Goal: Information Seeking & Learning: Learn about a topic

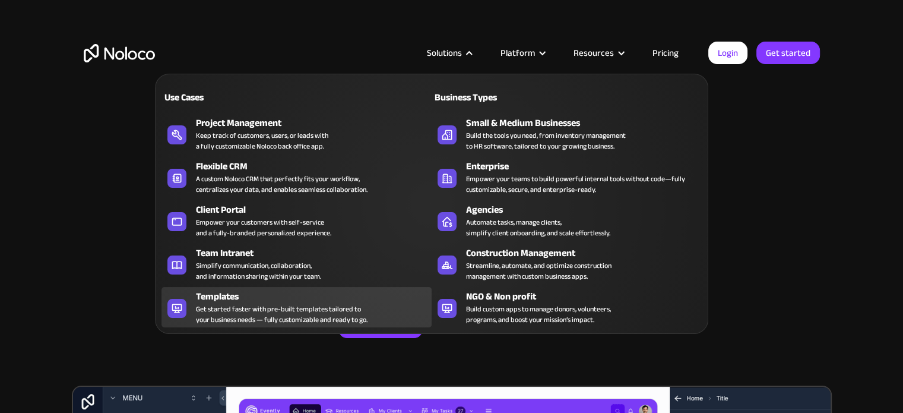
click at [287, 305] on div "Get started faster with pre-built templates tailored to your business needs — f…" at bounding box center [282, 313] width 172 height 21
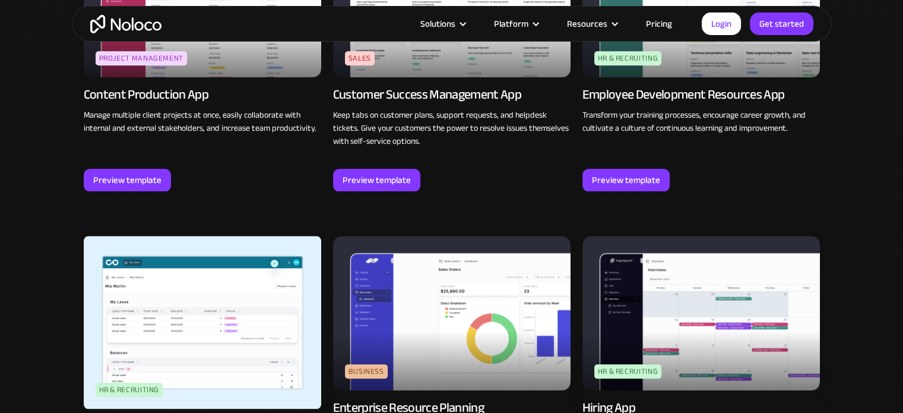
scroll to position [1266, 0]
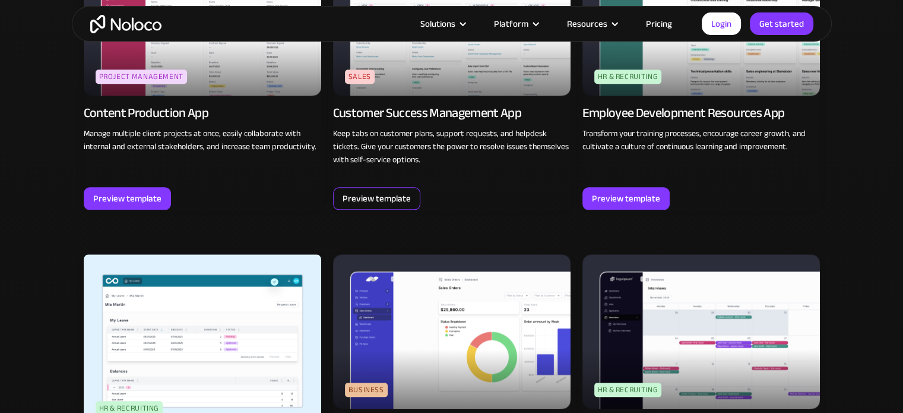
click at [402, 197] on div "Preview template" at bounding box center [377, 198] width 68 height 15
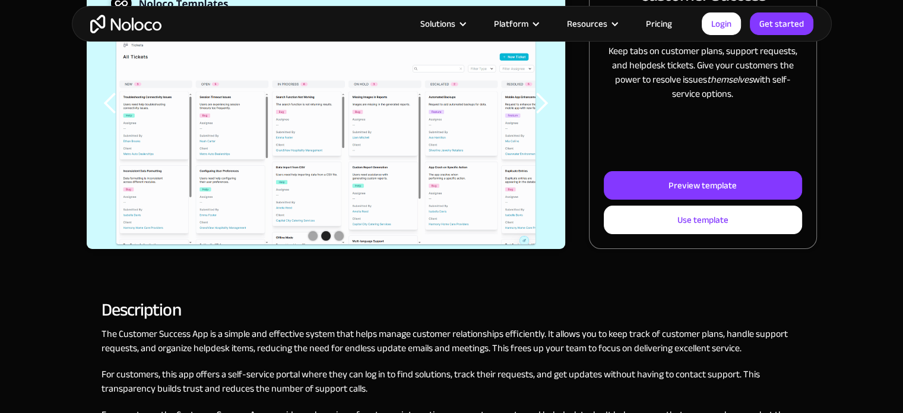
scroll to position [158, 0]
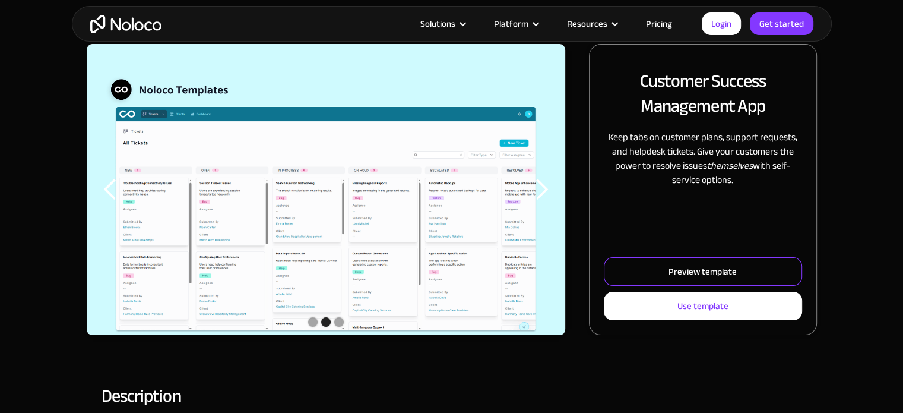
click at [679, 277] on div "Preview template" at bounding box center [702, 271] width 68 height 15
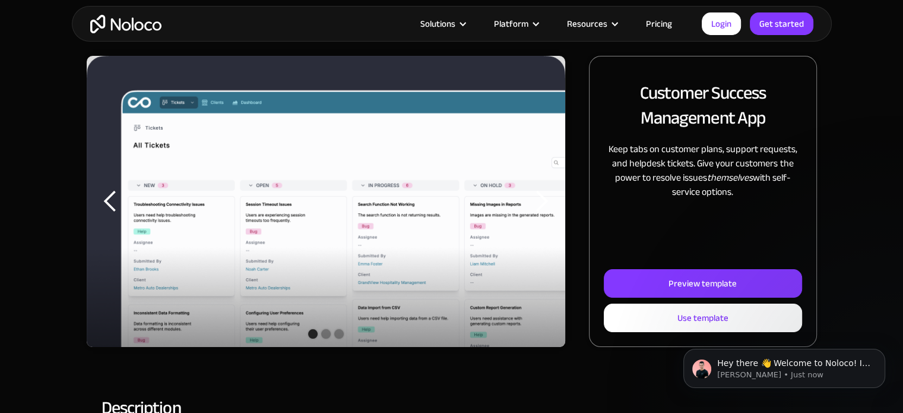
scroll to position [0, 0]
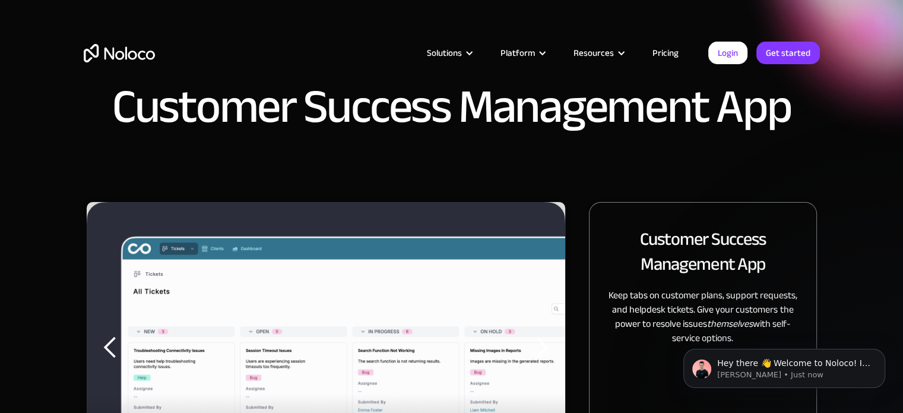
click at [668, 47] on link "Pricing" at bounding box center [666, 52] width 56 height 15
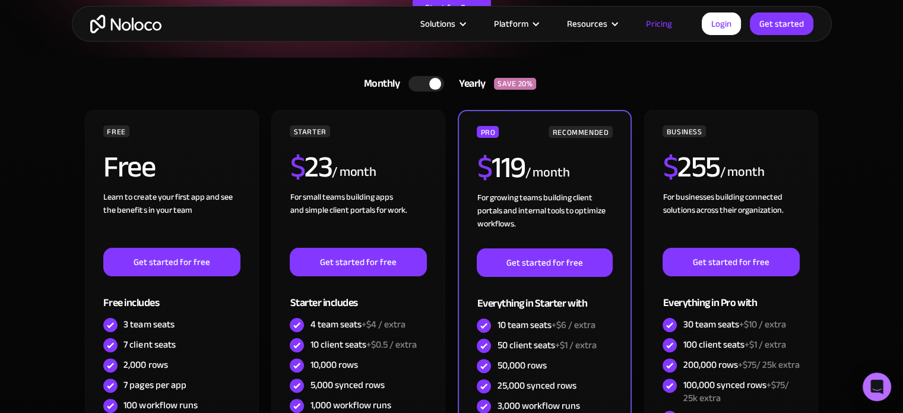
scroll to position [237, 0]
